Goal: Information Seeking & Learning: Check status

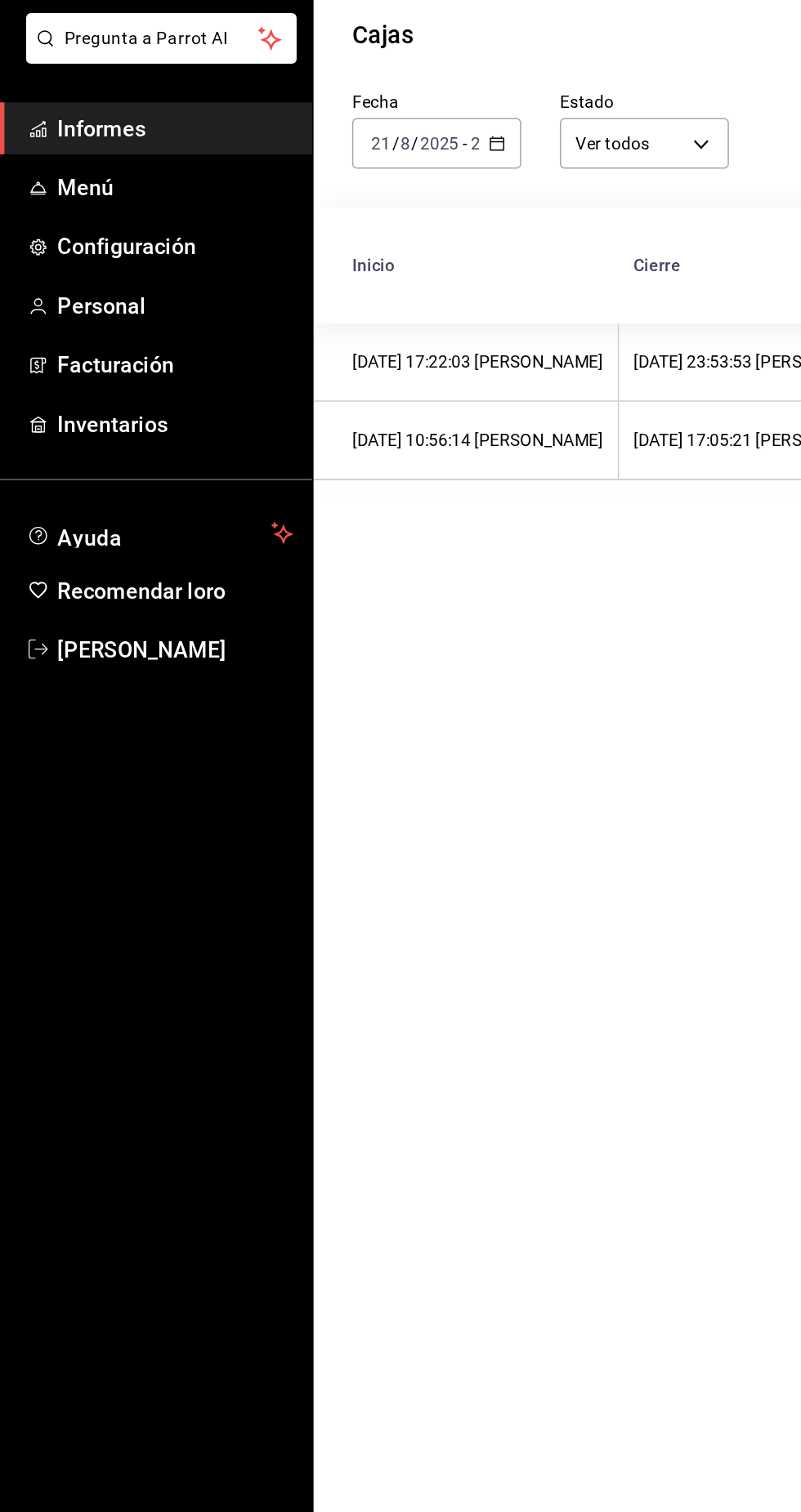
click at [172, 188] on link "Informes" at bounding box center [105, 176] width 212 height 35
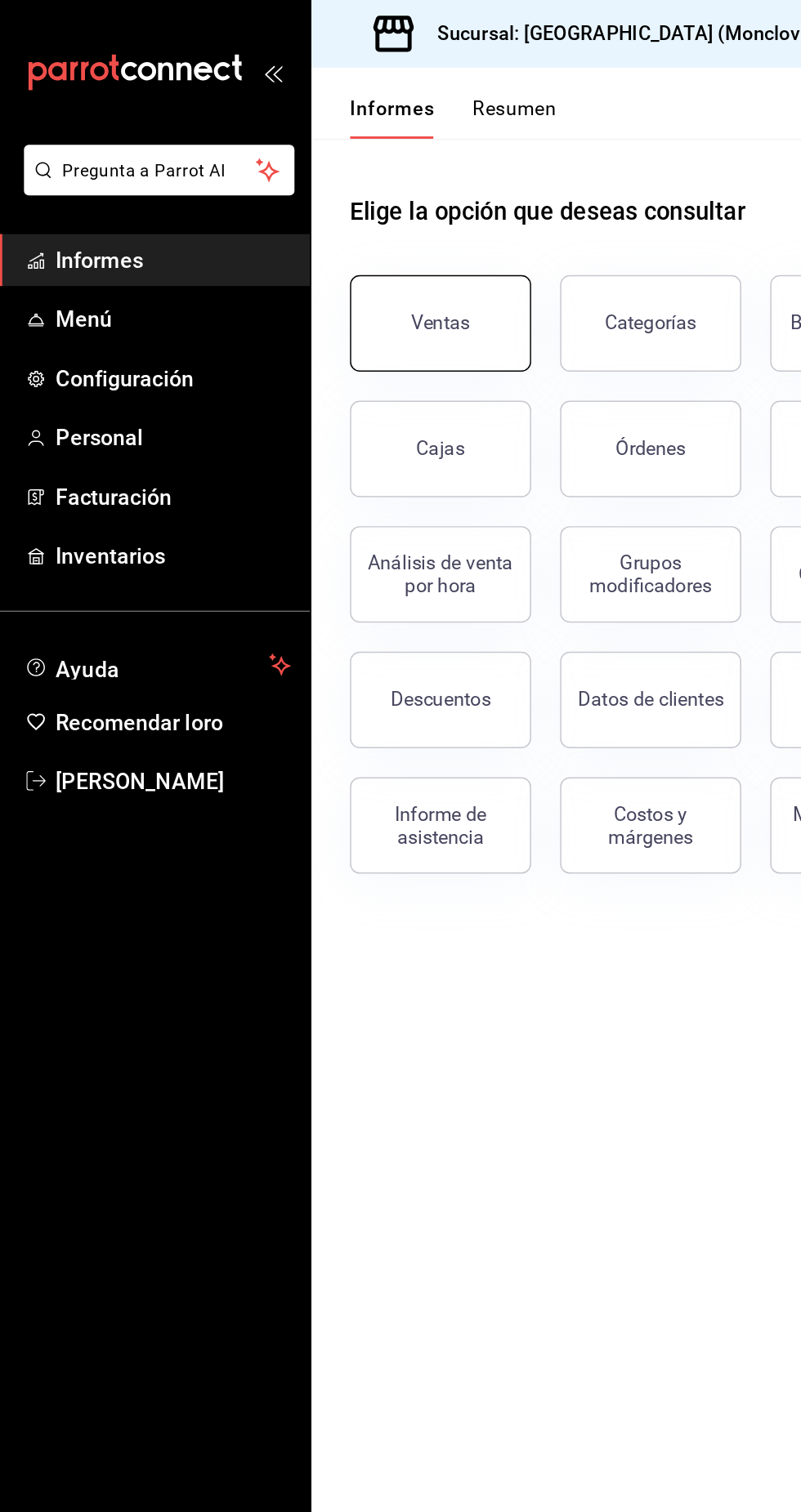
click at [327, 212] on button "Ventas" at bounding box center [300, 218] width 122 height 65
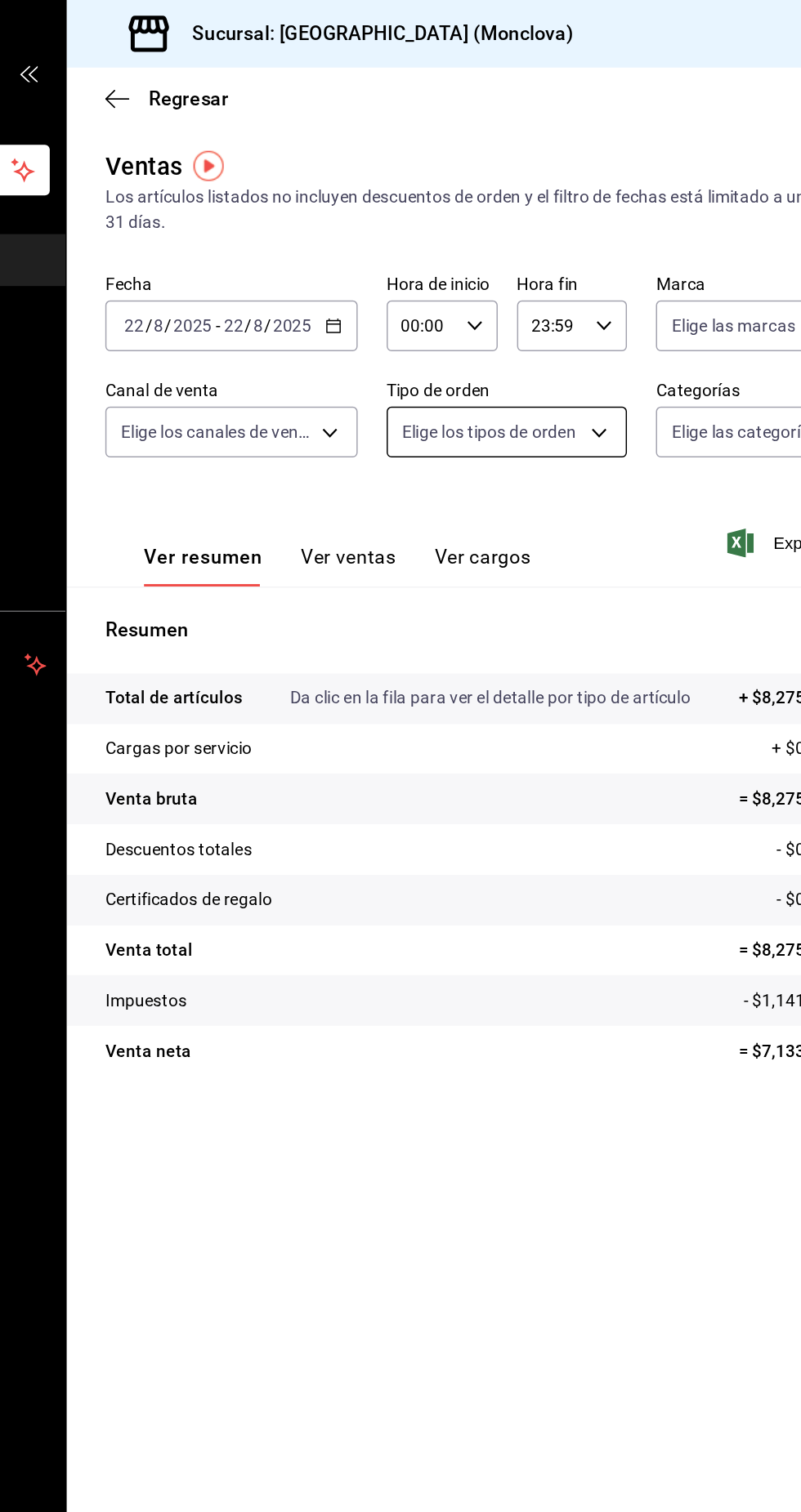
click at [520, 294] on body "Pregunta a Parrot AI Informes Menú Configuración Personal Facturación Inventari…" at bounding box center [400, 756] width 801 height 1512
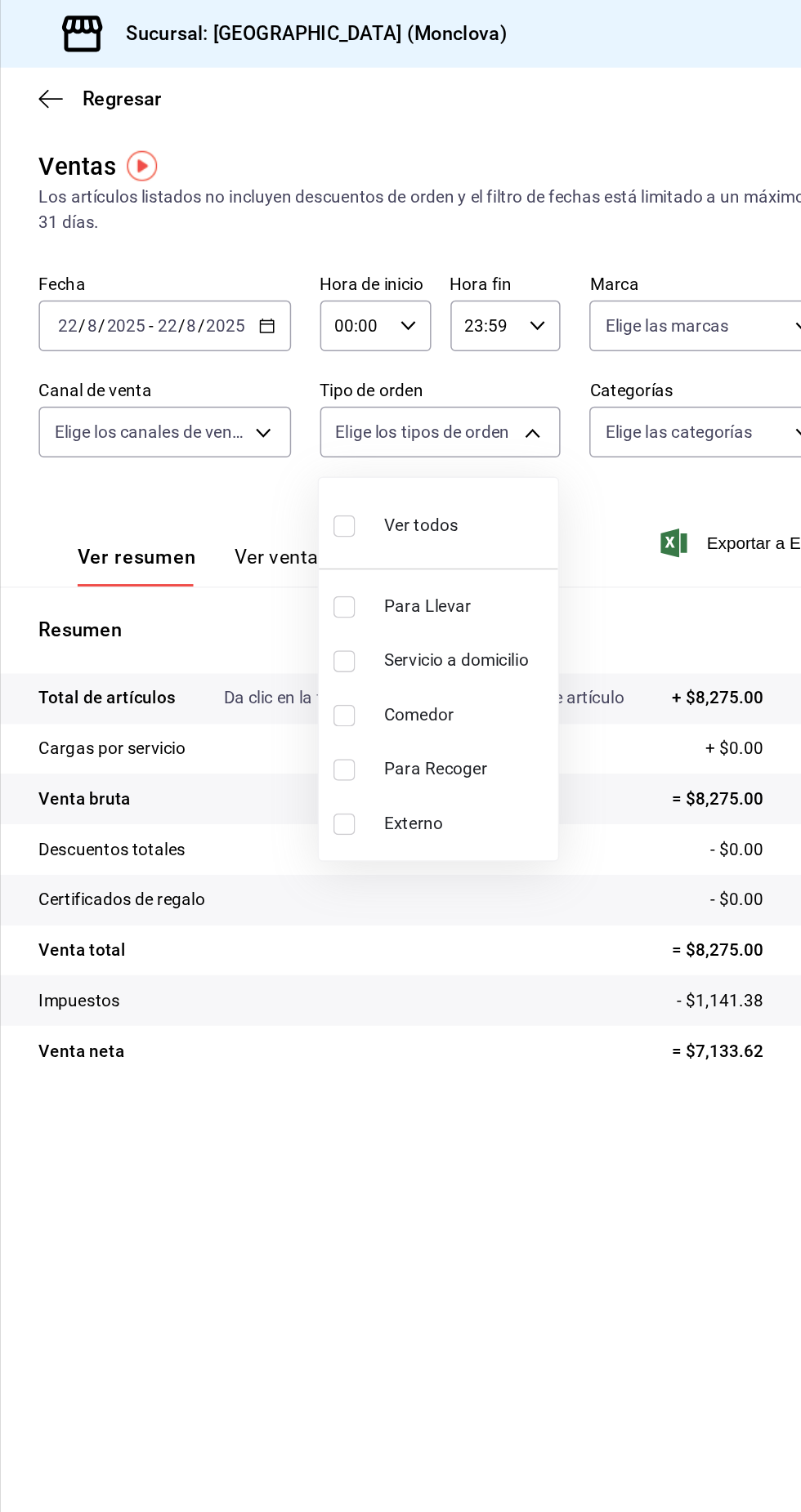
click at [473, 847] on div at bounding box center [400, 756] width 801 height 1512
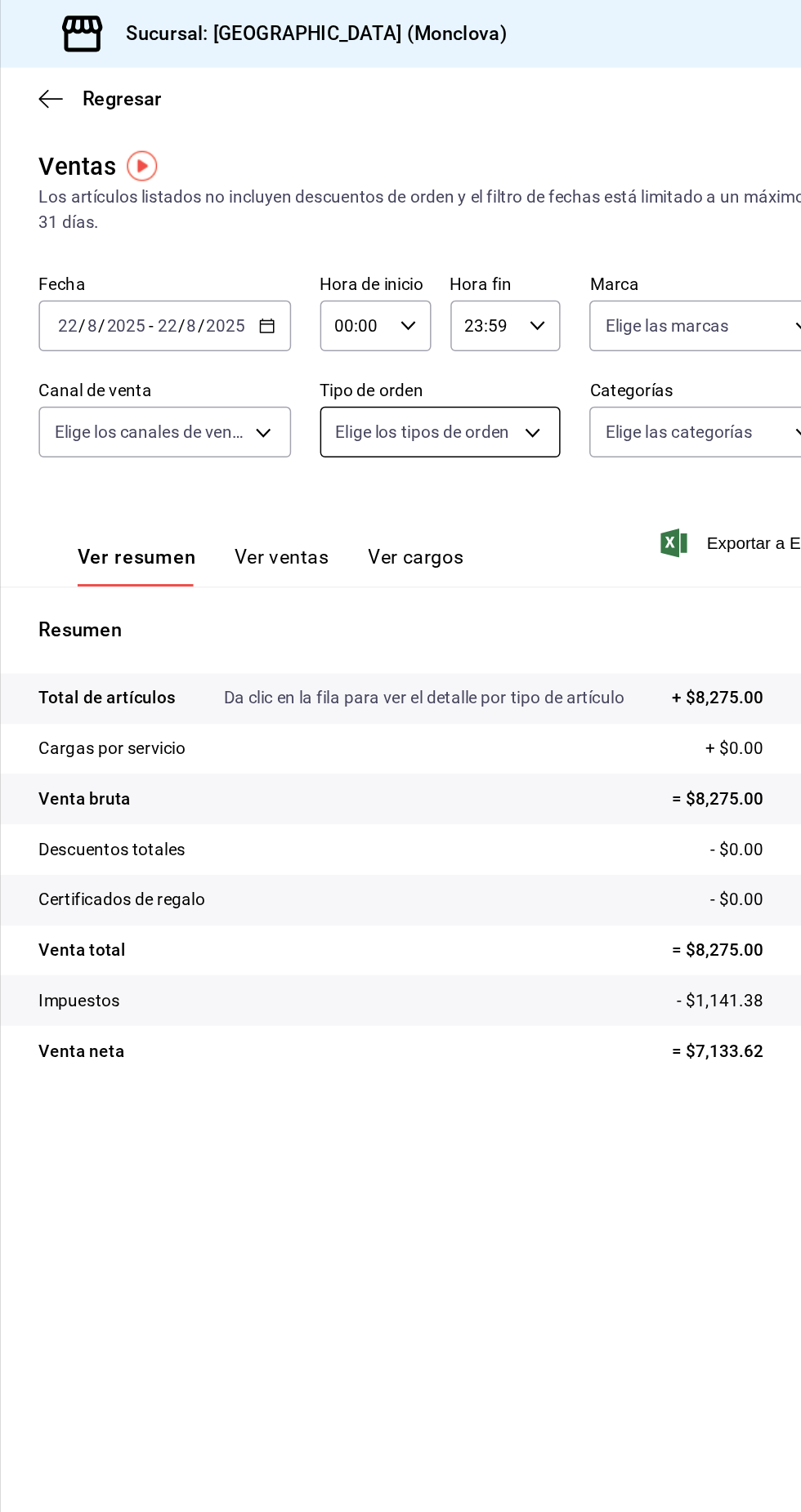
click at [576, 289] on body "Pregunta a Parrot AI Informes Menú Configuración Personal Facturación Inventari…" at bounding box center [400, 756] width 801 height 1512
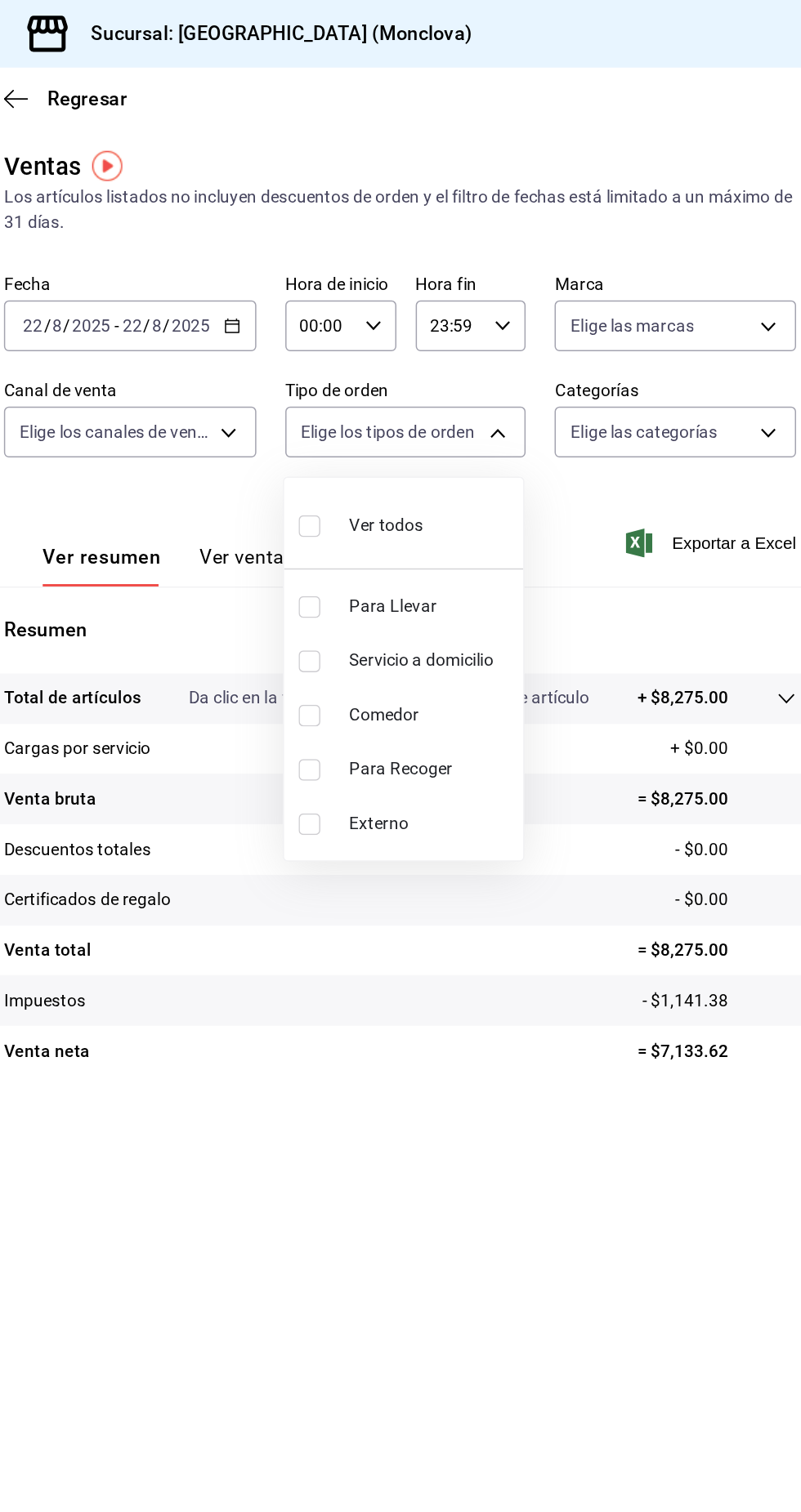
click at [537, 413] on span "Para Llevar" at bounding box center [527, 410] width 111 height 17
type input "85228e7a-0cc9-4b4d-8f4d-d065e8915bde"
checkbox input "true"
click at [541, 458] on li "Servicio a domicilio" at bounding box center [509, 447] width 161 height 37
type input "85228e7a-0cc9-4b4d-8f4d-d065e8915bde,3a3dfd45-f2a6-443b-9b6e-2023d6b699b8"
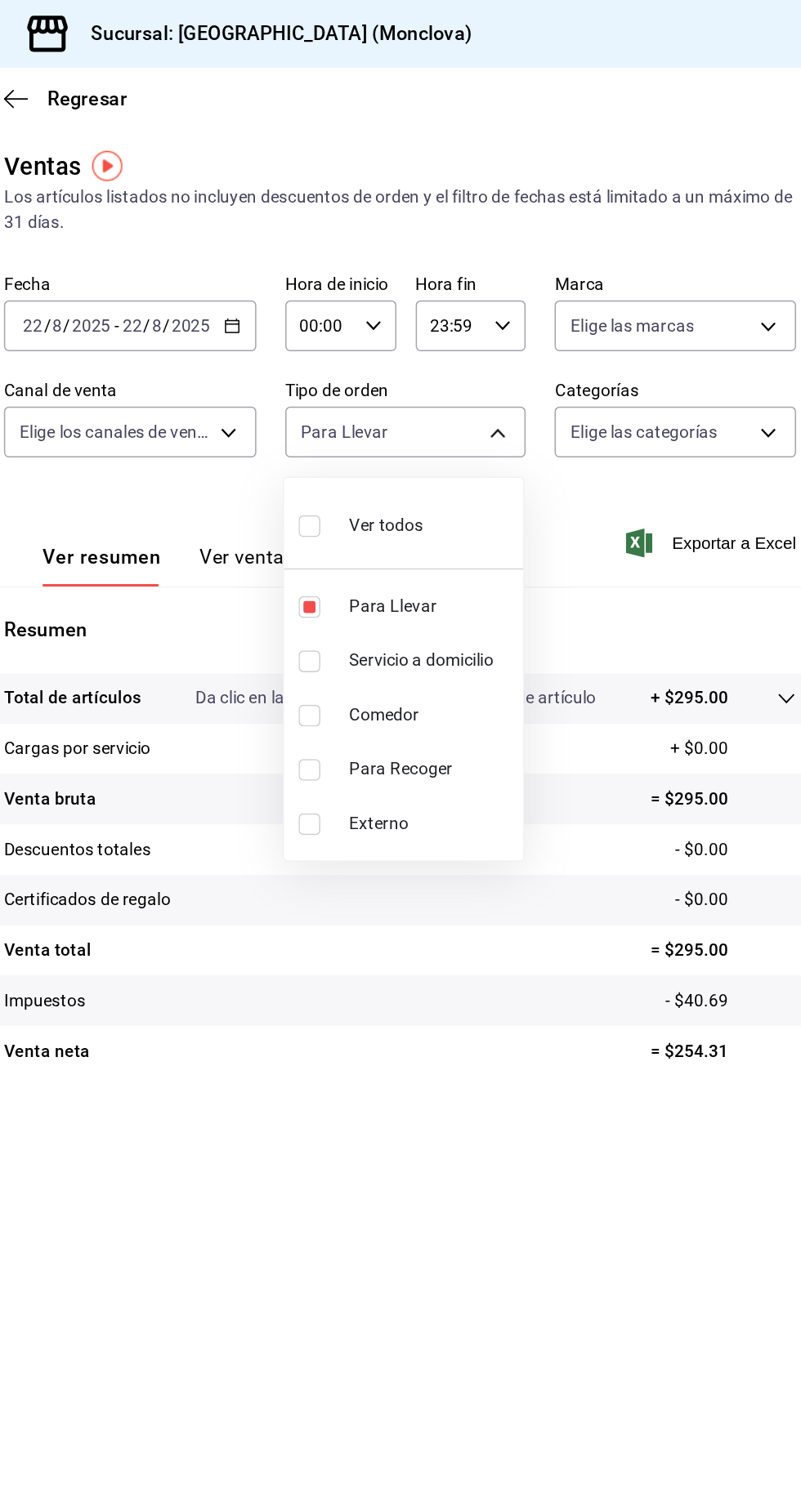
checkbox input "true"
click at [541, 530] on li "Para Recoger" at bounding box center [509, 520] width 161 height 37
type input "85228e7a-0cc9-4b4d-8f4d-d065e8915bde,3a3dfd45-f2a6-443b-9b6e-2023d6b699b8,8682c…"
checkbox input "true"
click at [605, 750] on div at bounding box center [400, 756] width 801 height 1512
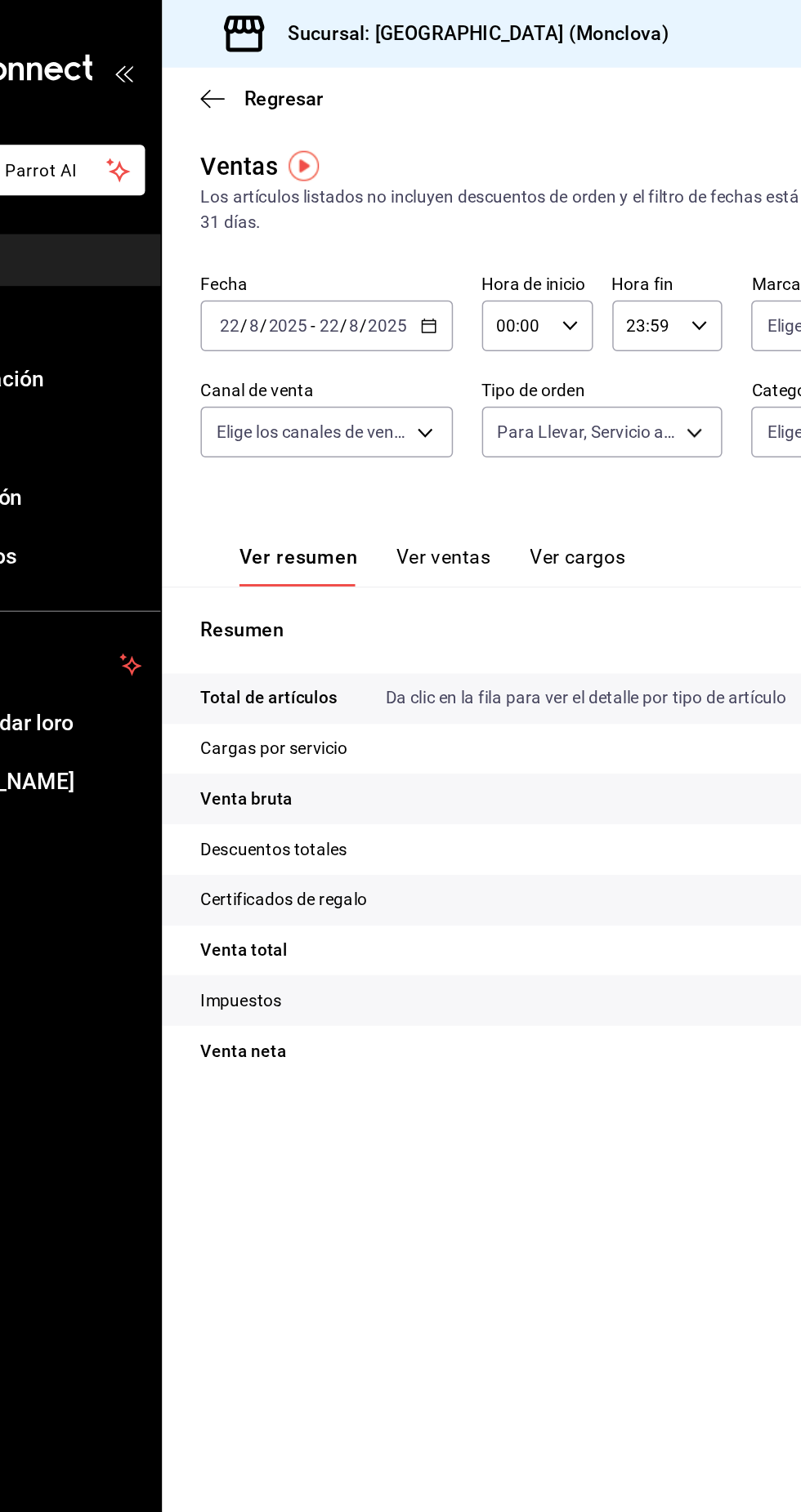
click at [358, 219] on input "2025" at bounding box center [365, 220] width 28 height 13
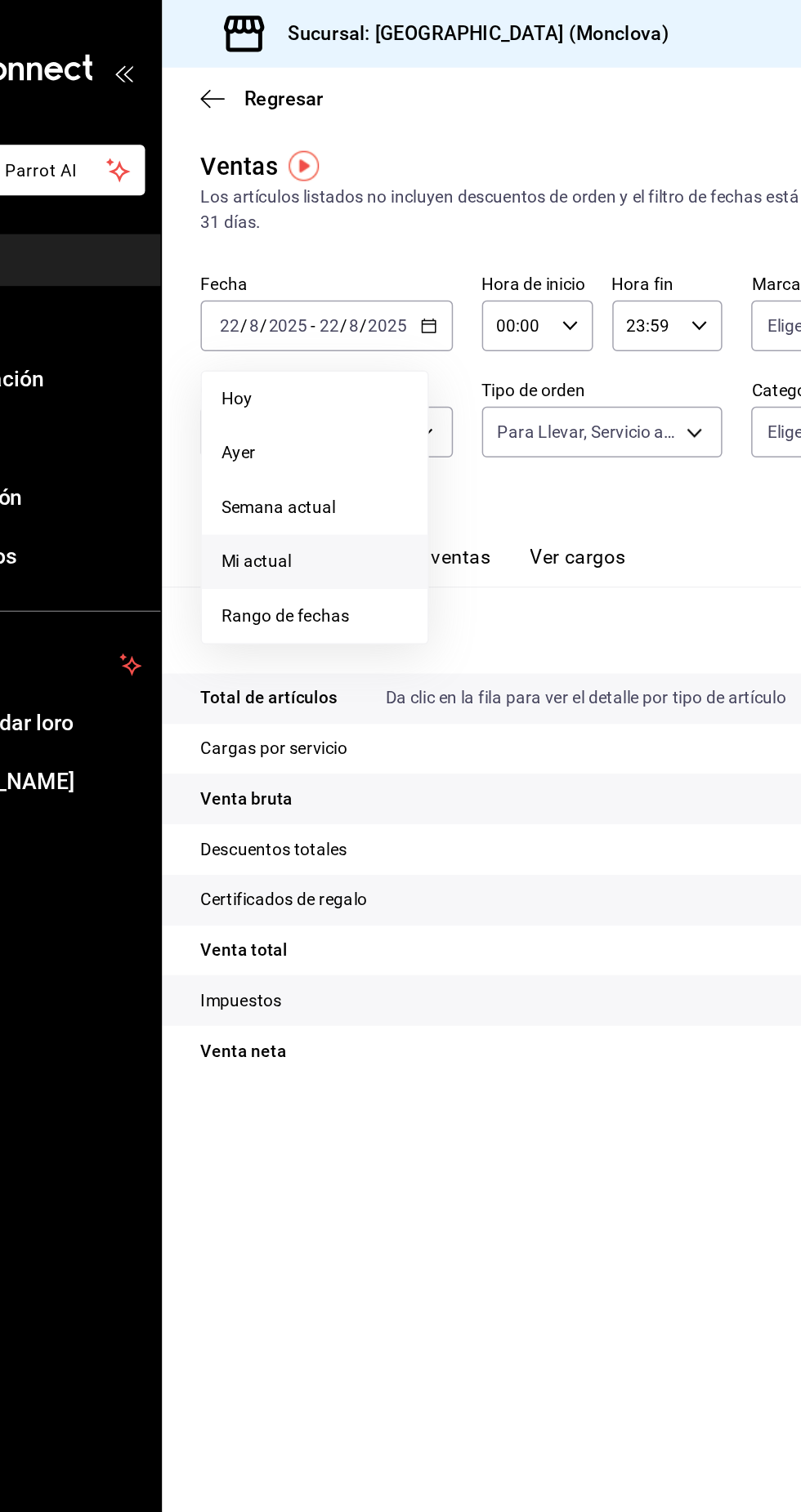
click at [369, 384] on span "Mi actual" at bounding box center [315, 380] width 127 height 17
